Goal: Information Seeking & Learning: Learn about a topic

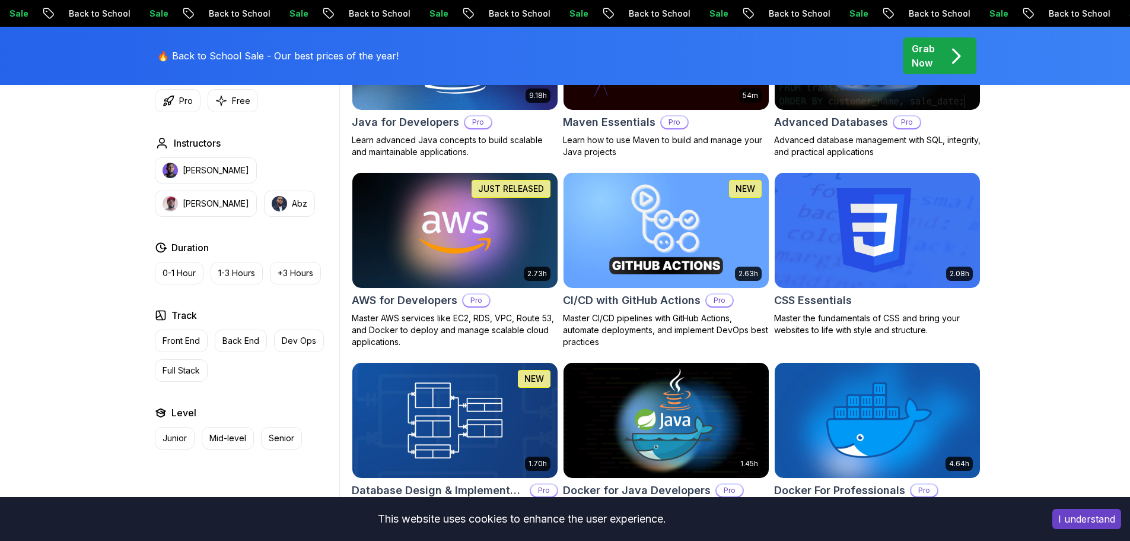
scroll to position [831, 0]
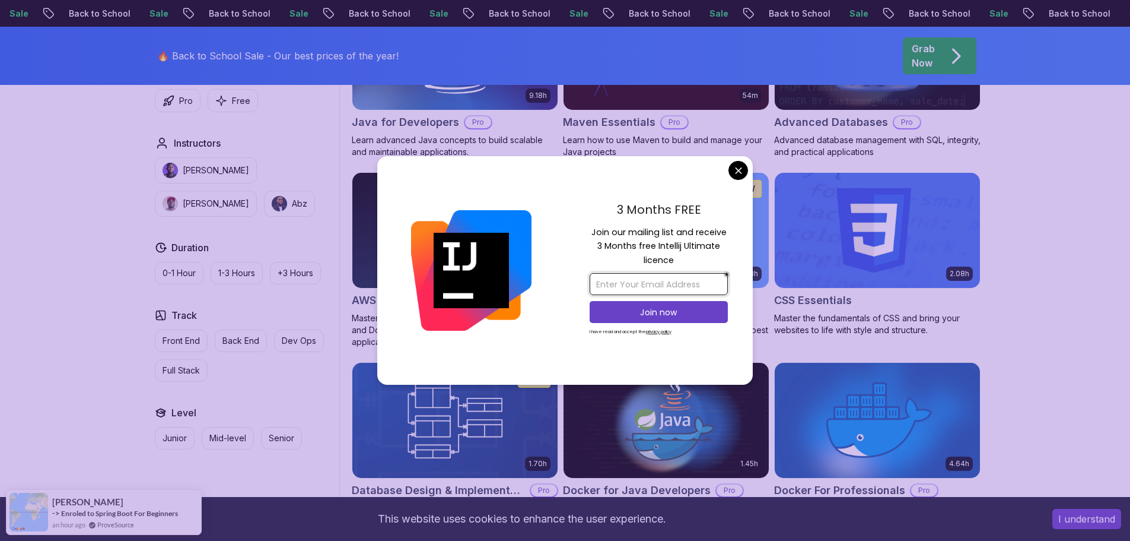
click at [662, 279] on input "email" at bounding box center [659, 284] width 138 height 22
type input "[EMAIL_ADDRESS][DOMAIN_NAME]"
click at [681, 315] on p "Join now" at bounding box center [659, 312] width 112 height 12
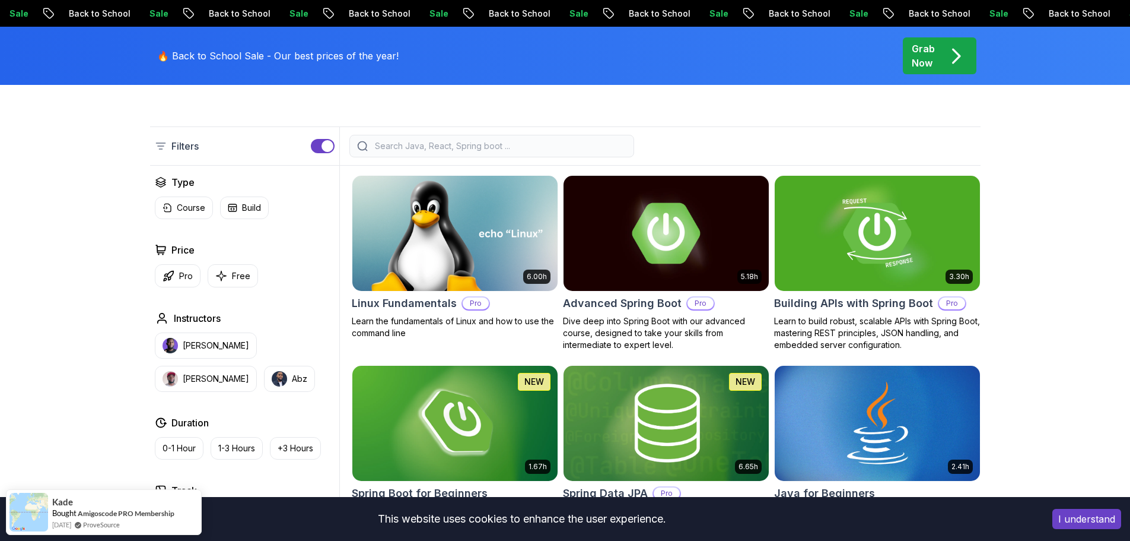
scroll to position [297, 0]
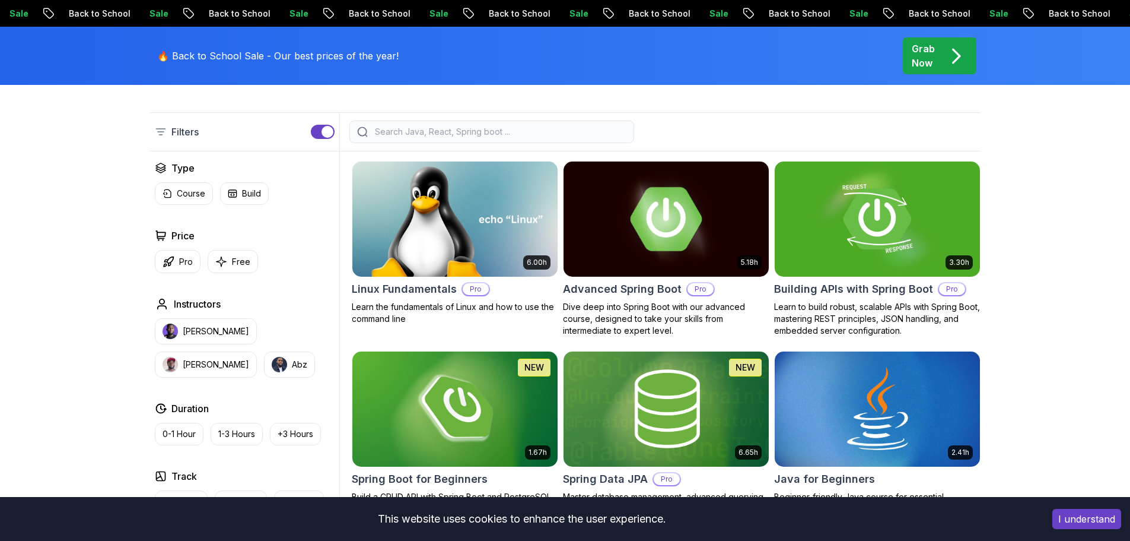
click at [609, 288] on h2 "Advanced Spring Boot" at bounding box center [622, 289] width 119 height 17
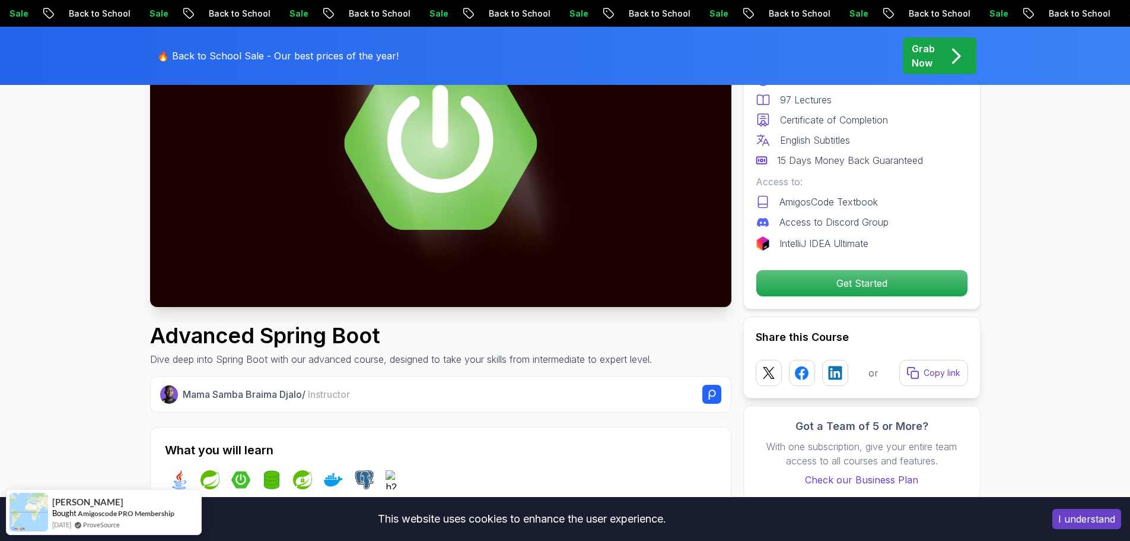
scroll to position [178, 0]
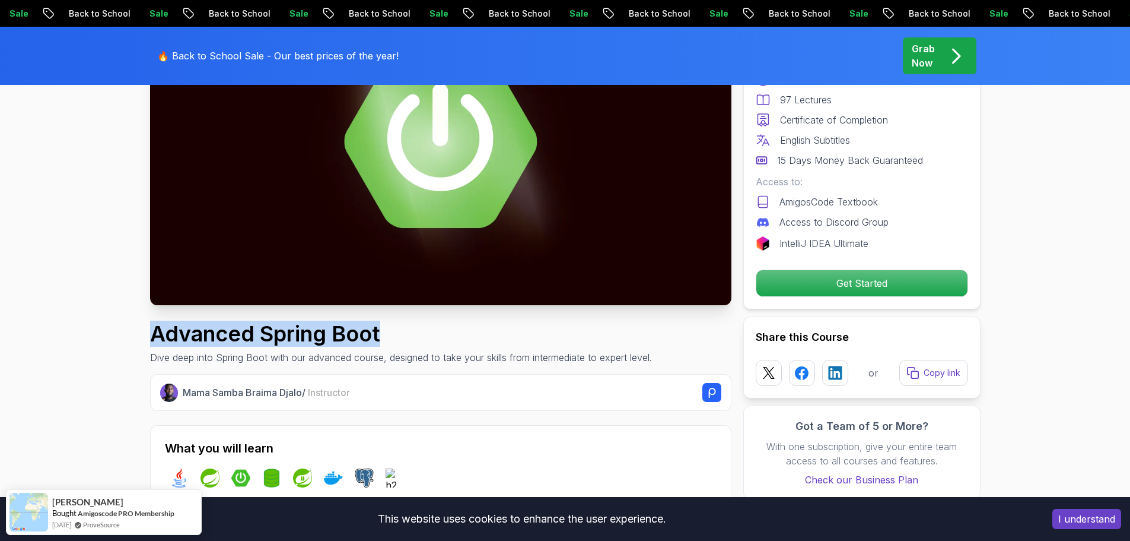
drag, startPoint x: 145, startPoint y: 331, endPoint x: 391, endPoint y: 332, distance: 245.7
copy h1 "Advanced Spring Boot"
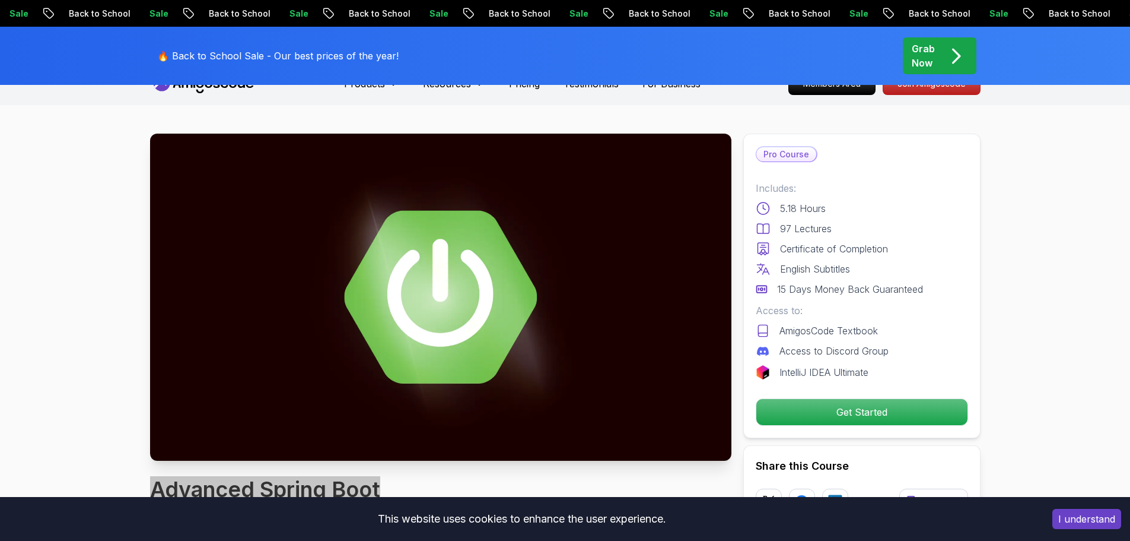
scroll to position [0, 0]
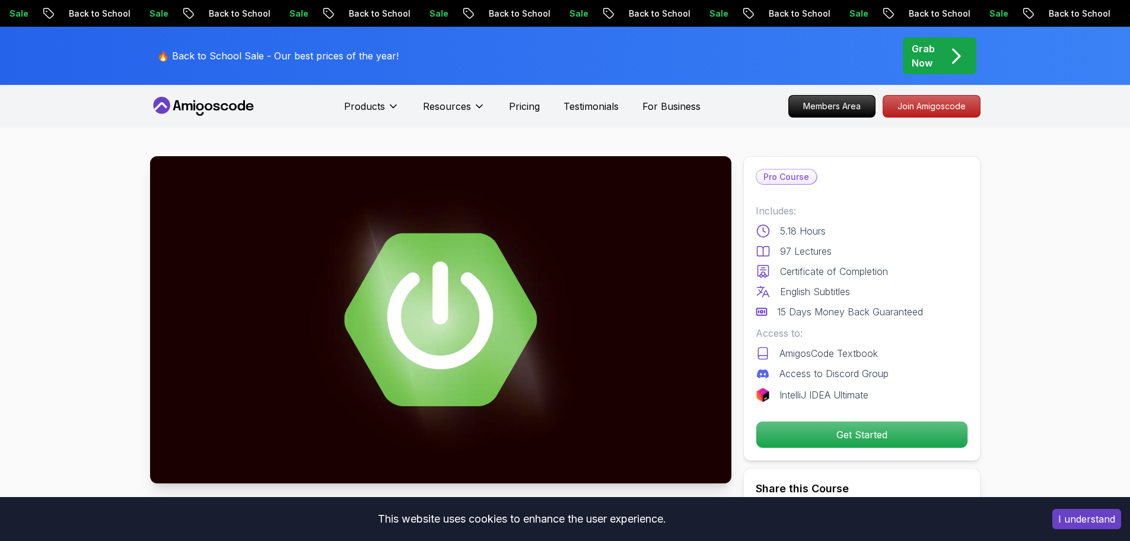
drag, startPoint x: 260, startPoint y: 103, endPoint x: 175, endPoint y: 106, distance: 84.9
click at [175, 106] on nav "Products Resources Pricing Testimonials For Business Members Area Join Amigosco…" at bounding box center [565, 106] width 831 height 43
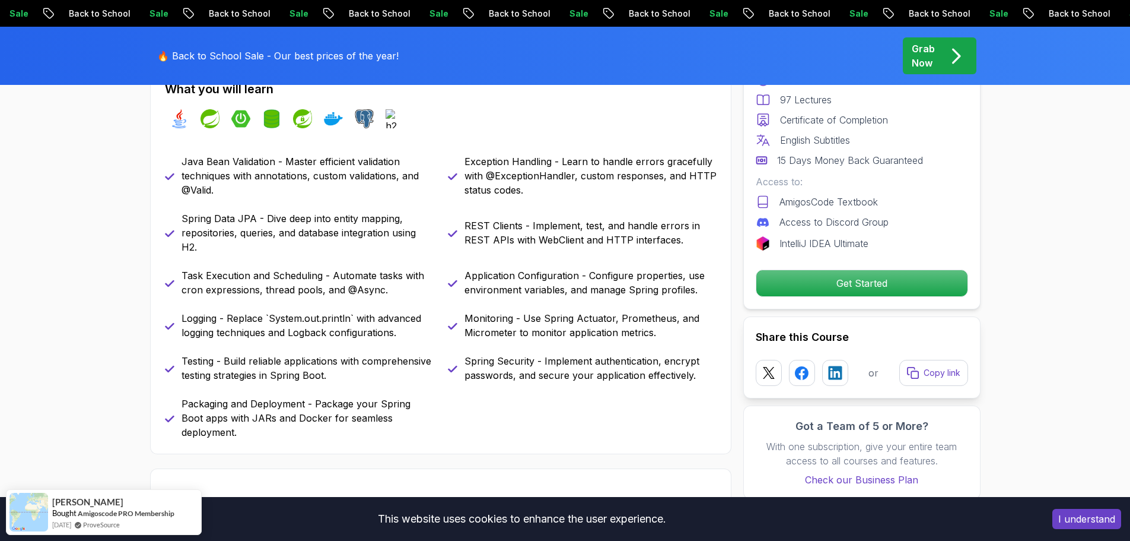
scroll to position [534, 0]
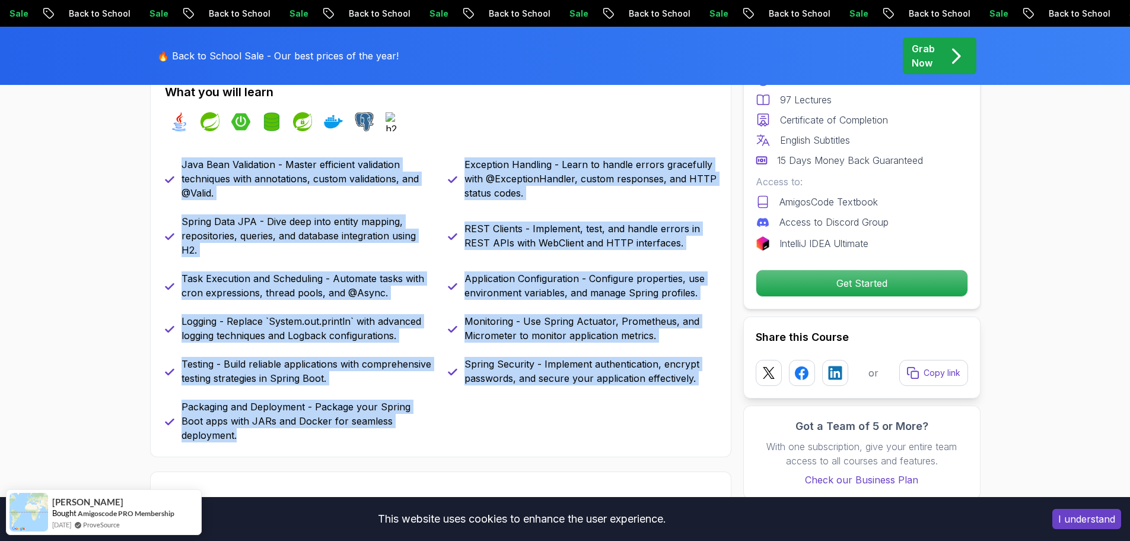
drag, startPoint x: 182, startPoint y: 164, endPoint x: 433, endPoint y: 418, distance: 357.1
click at [433, 418] on div "Java Bean Validation - Master efficient validation techniques with annotations,…" at bounding box center [441, 299] width 552 height 285
copy div "Java Bean Validation - Master efficient validation techniques with annotations,…"
